Goal: Information Seeking & Learning: Learn about a topic

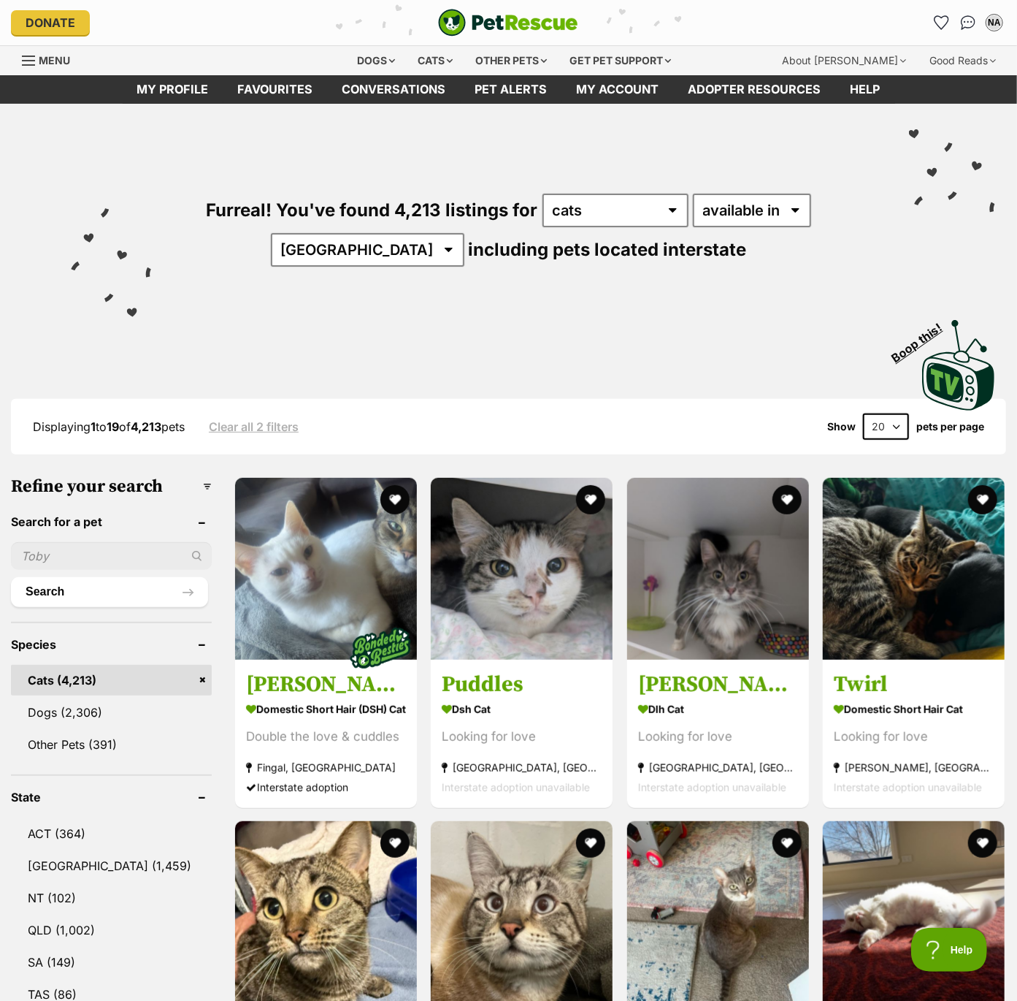
click at [892, 426] on select "20 40 60" at bounding box center [886, 426] width 46 height 26
select select "60"
click at [863, 413] on select "20 40 60" at bounding box center [886, 426] width 46 height 26
click at [77, 862] on link "[GEOGRAPHIC_DATA] (1,459)" at bounding box center [111, 865] width 201 height 31
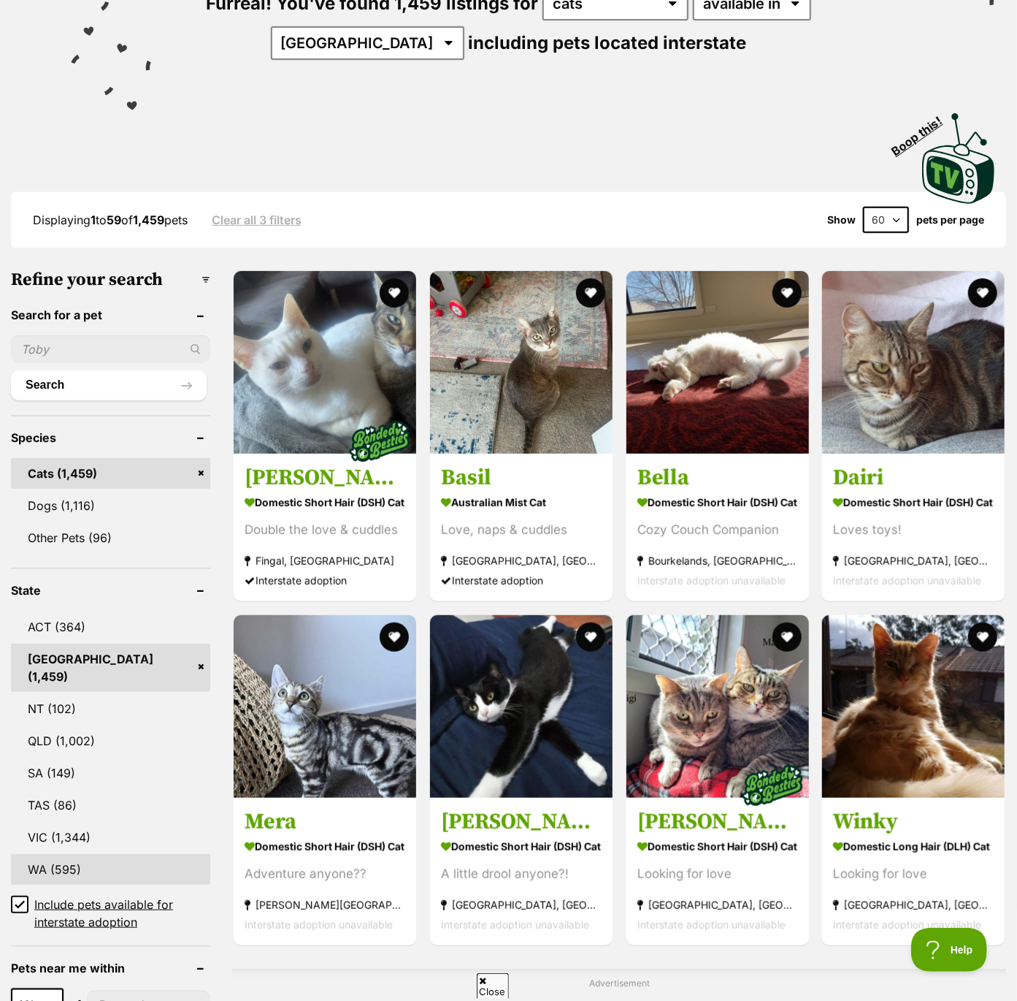
scroll to position [213, 0]
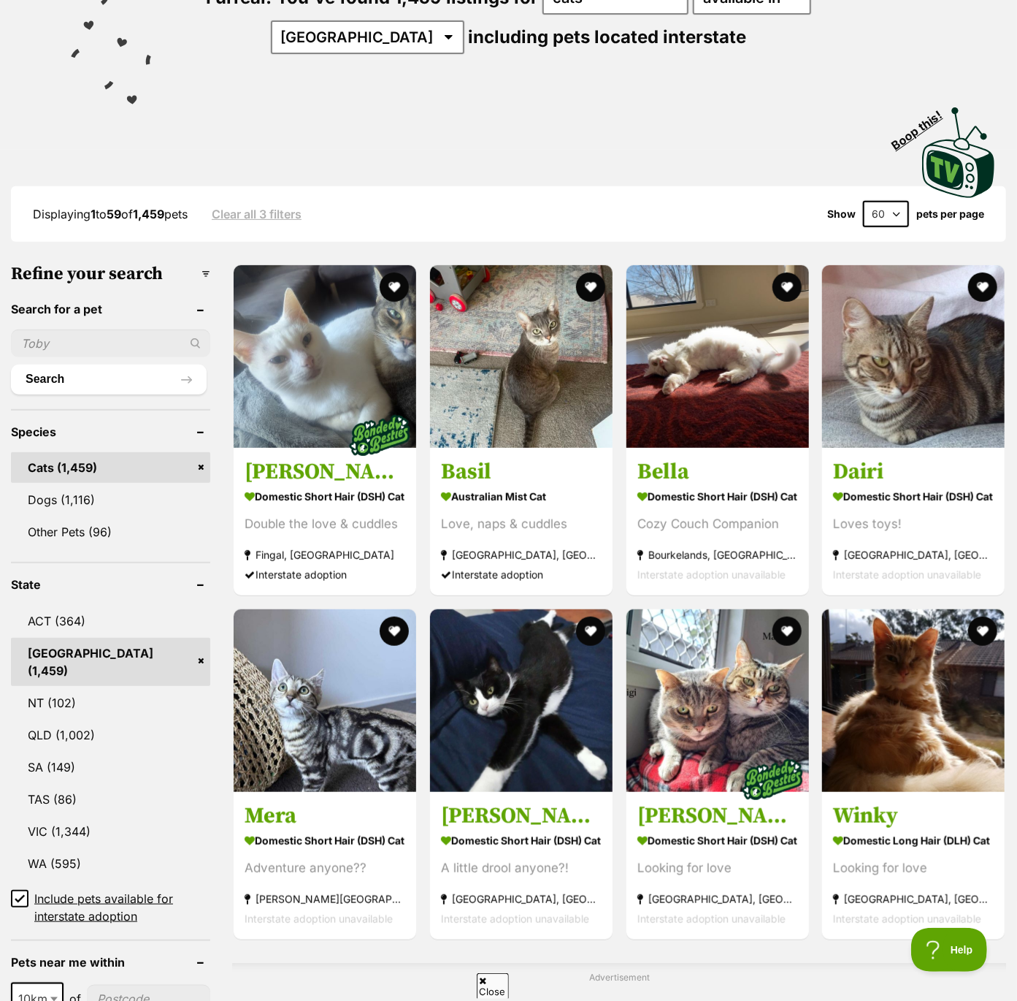
click at [20, 895] on icon at bounding box center [19, 898] width 9 height 7
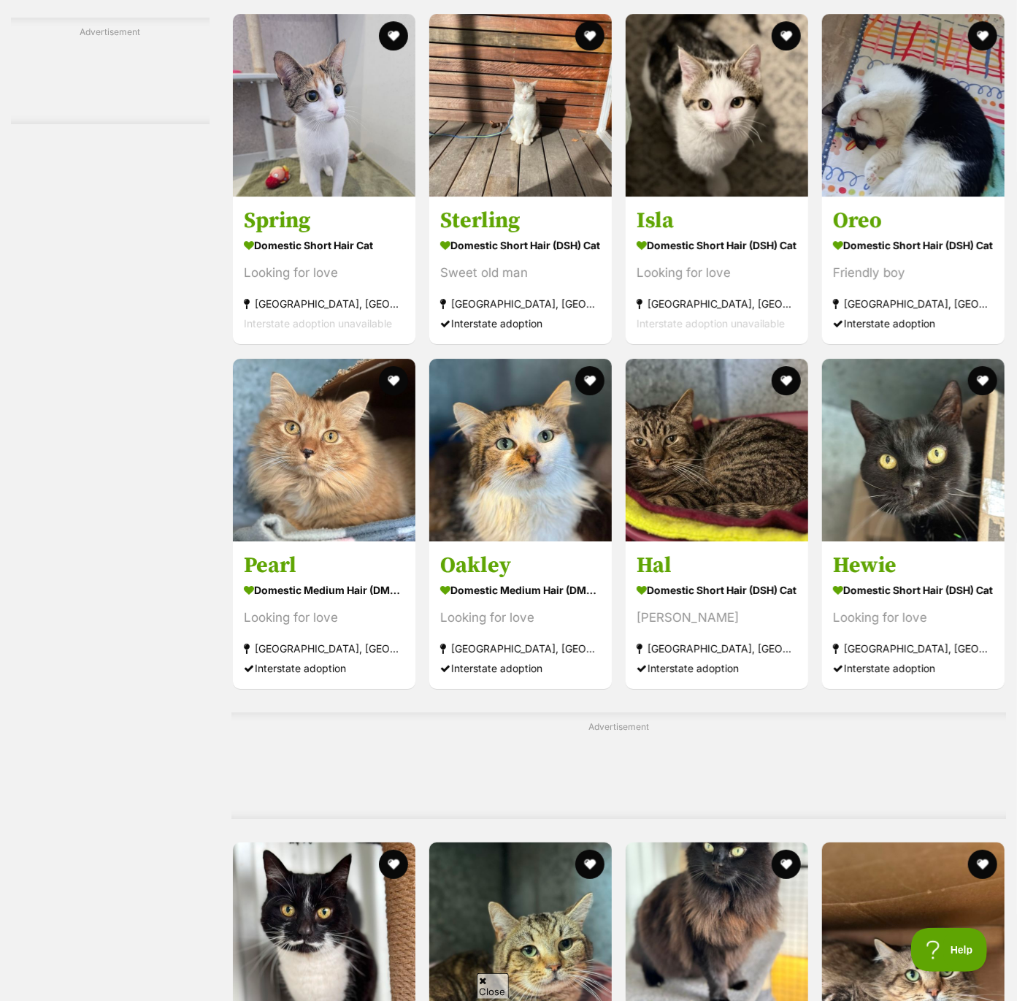
scroll to position [2615, 0]
